Goal: Information Seeking & Learning: Learn about a topic

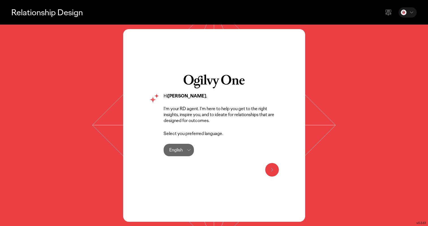
click at [273, 165] on button at bounding box center [272, 170] width 14 height 14
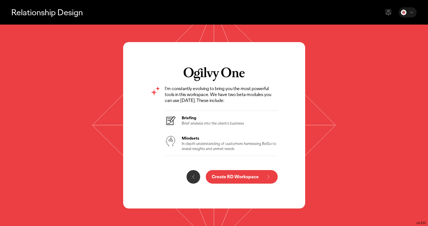
click at [262, 177] on button "Create RD Workspace" at bounding box center [242, 177] width 72 height 14
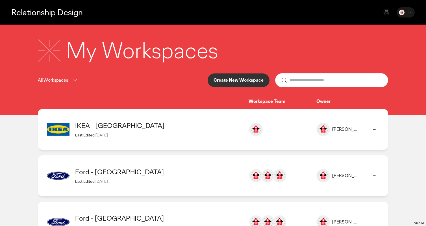
click at [102, 123] on div "IKEA - [GEOGRAPHIC_DATA]" at bounding box center [159, 125] width 168 height 9
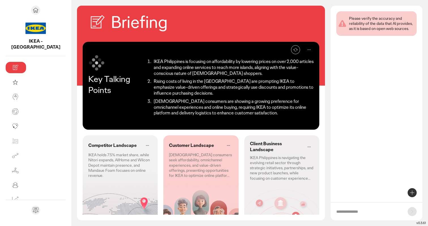
click at [186, 152] on p "[DEMOGRAPHIC_DATA] consumers seek affordability, omnichannel experiences, and v…" at bounding box center [201, 165] width 64 height 26
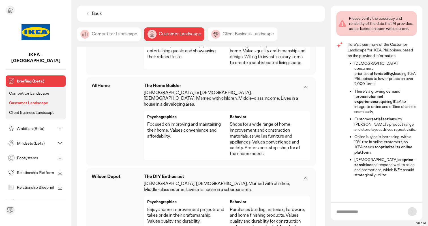
click at [27, 139] on div "Mindsets (Beta)" at bounding box center [31, 143] width 49 height 9
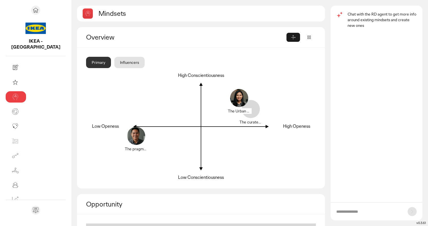
scroll to position [33, 0]
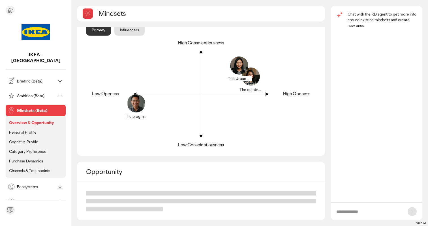
click at [18, 167] on li "Personal Profile" at bounding box center [35, 170] width 55 height 7
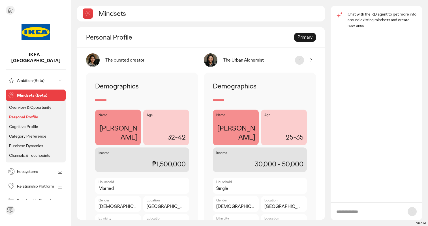
scroll to position [20, 0]
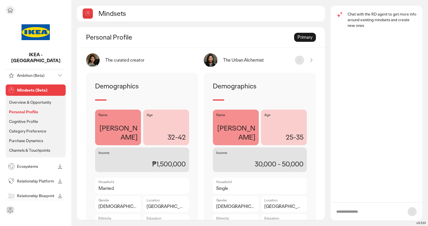
click at [31, 138] on p "Purchase Dynamics" at bounding box center [26, 140] width 34 height 5
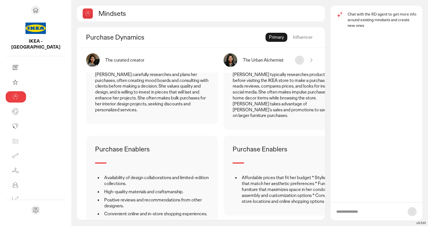
scroll to position [156, 0]
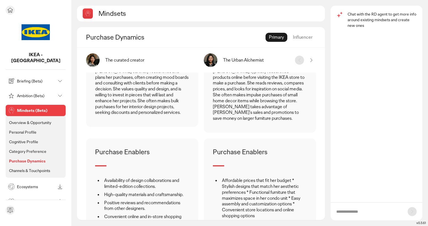
click at [24, 79] on p "Briefing (Beta)" at bounding box center [36, 81] width 38 height 4
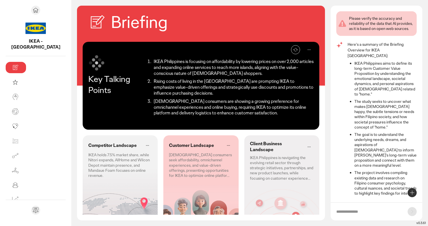
click at [354, 208] on form at bounding box center [376, 211] width 92 height 18
click at [350, 215] on form at bounding box center [376, 211] width 92 height 18
click at [350, 206] on form at bounding box center [376, 211] width 92 height 18
click at [353, 212] on input "text" at bounding box center [369, 212] width 66 height 6
